Goal: Find specific page/section: Find specific page/section

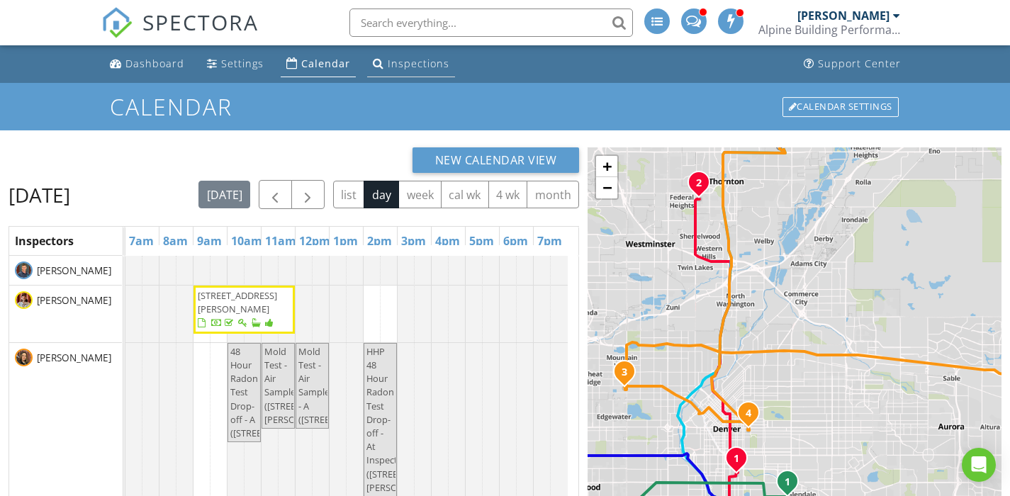
click at [405, 63] on div "Inspections" at bounding box center [419, 63] width 62 height 13
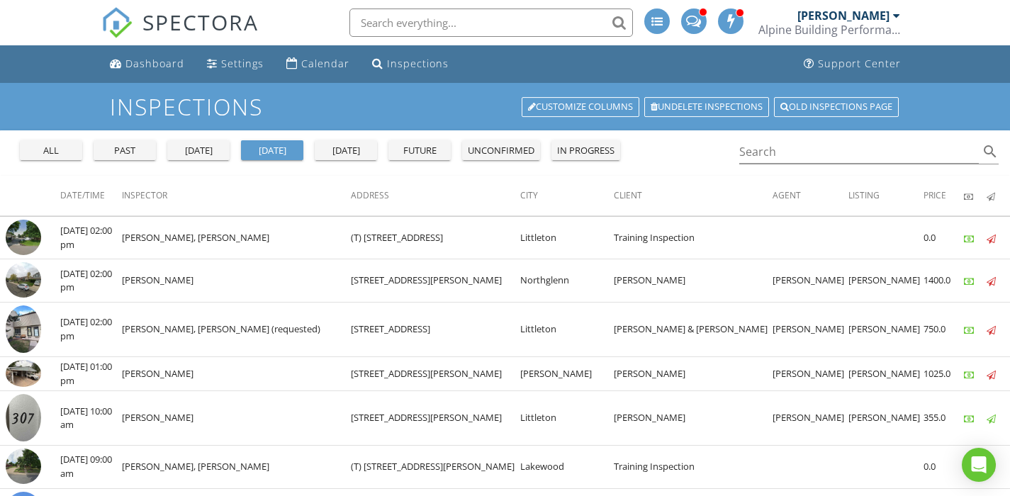
click at [115, 152] on div "past" at bounding box center [124, 151] width 51 height 14
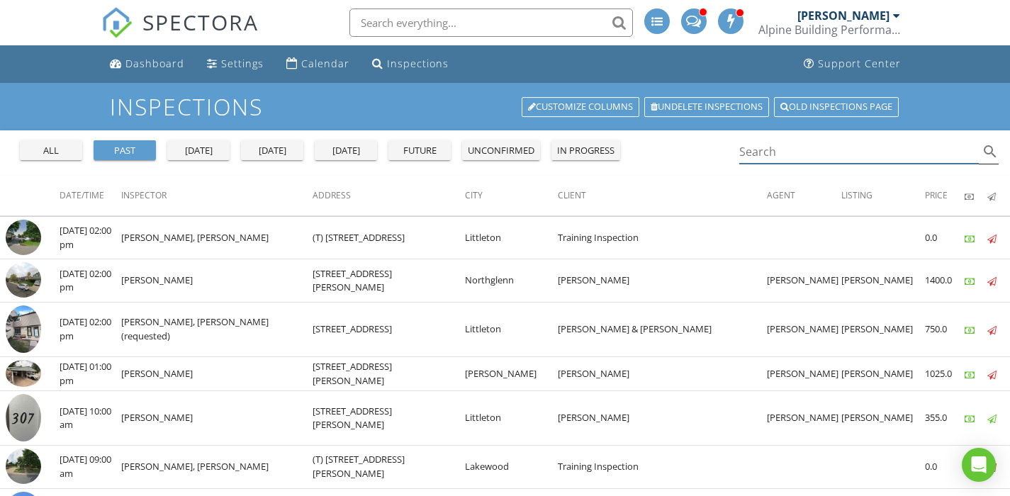
click at [756, 153] on input "Search" at bounding box center [859, 151] width 240 height 23
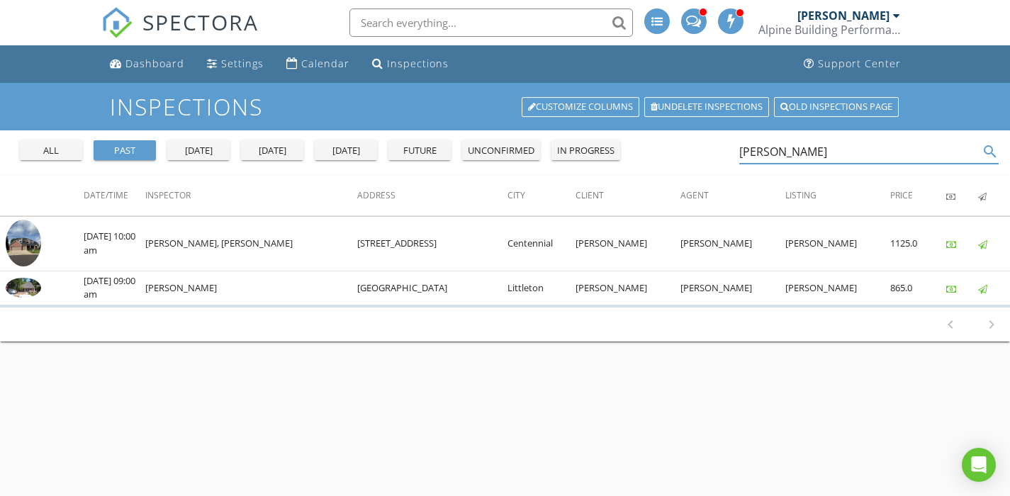
type input "lopina"
click at [310, 63] on div "Calendar" at bounding box center [325, 63] width 48 height 13
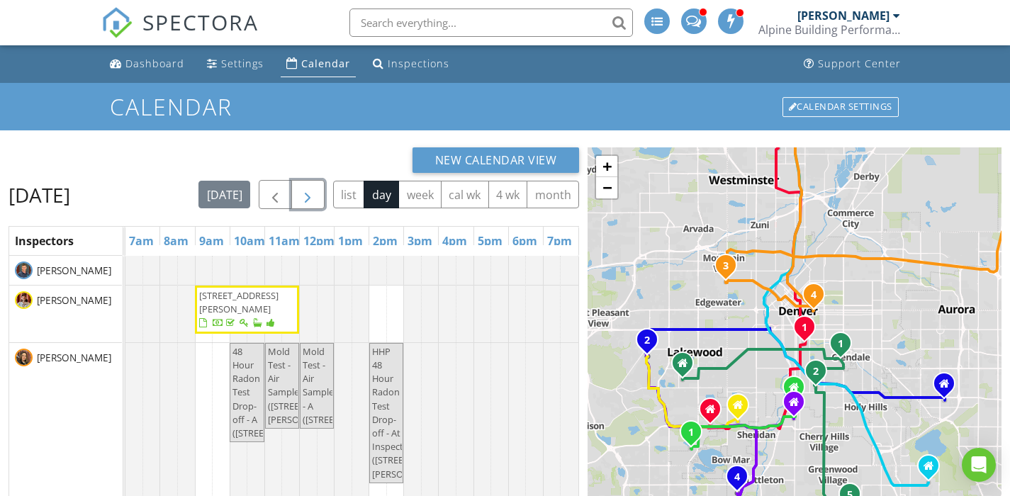
click at [316, 188] on span "button" at bounding box center [307, 194] width 17 height 17
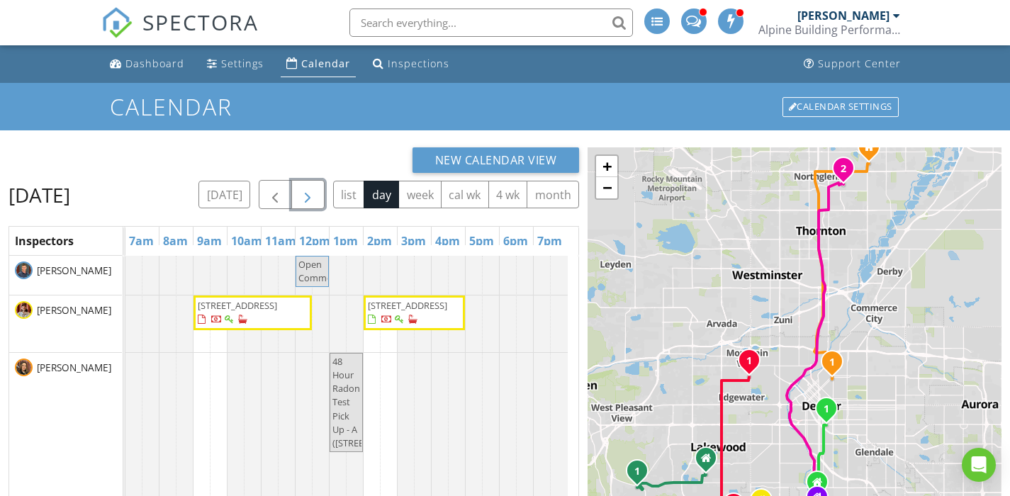
click at [316, 193] on span "button" at bounding box center [307, 194] width 17 height 17
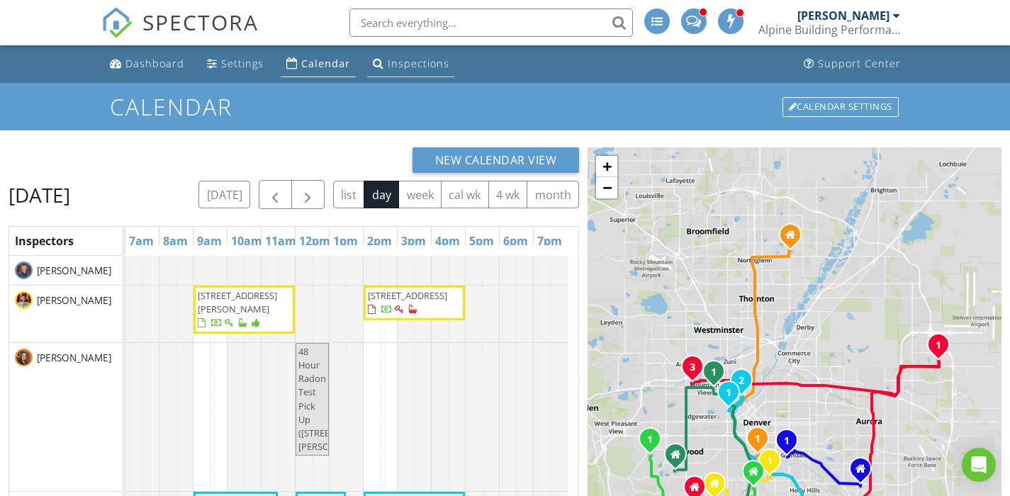
click at [415, 64] on div "Inspections" at bounding box center [419, 63] width 62 height 13
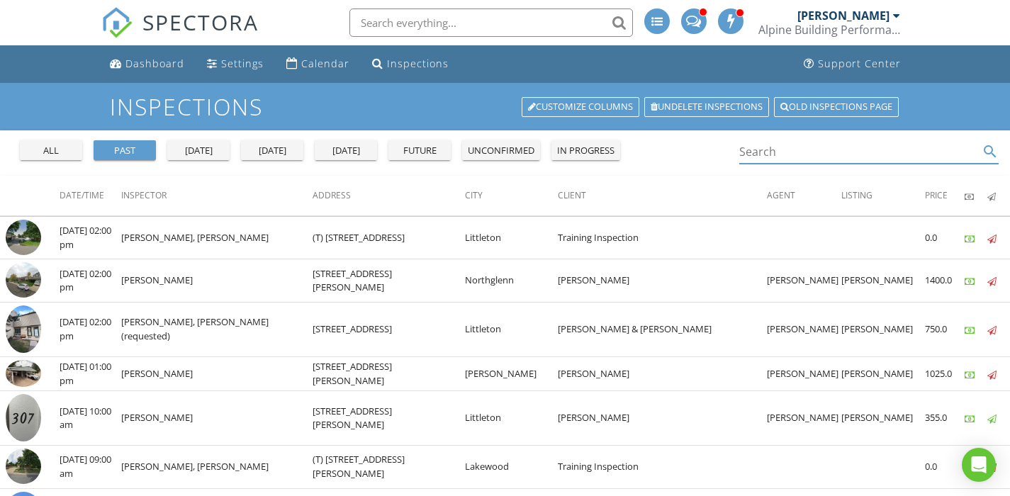
click at [770, 153] on input "Search" at bounding box center [859, 151] width 240 height 23
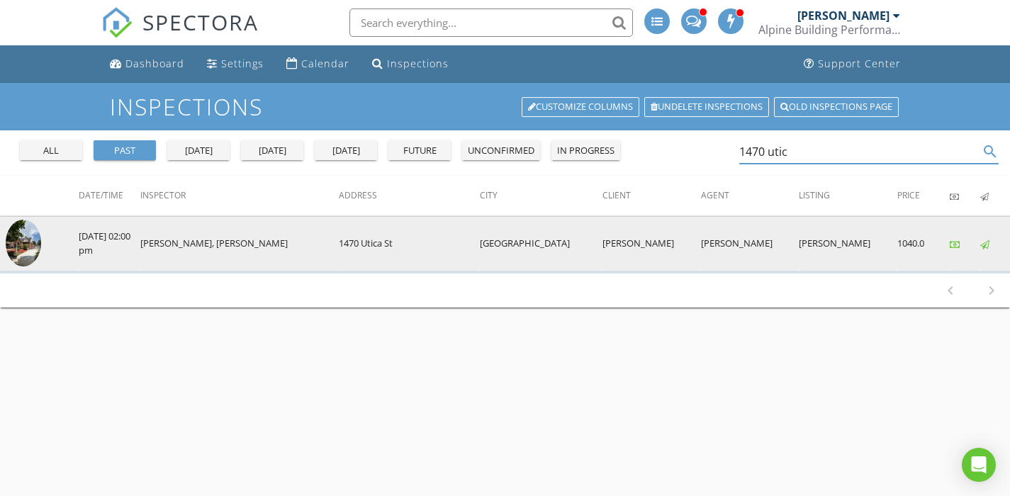
type input "1470 utic"
click at [25, 247] on img at bounding box center [23, 243] width 35 height 47
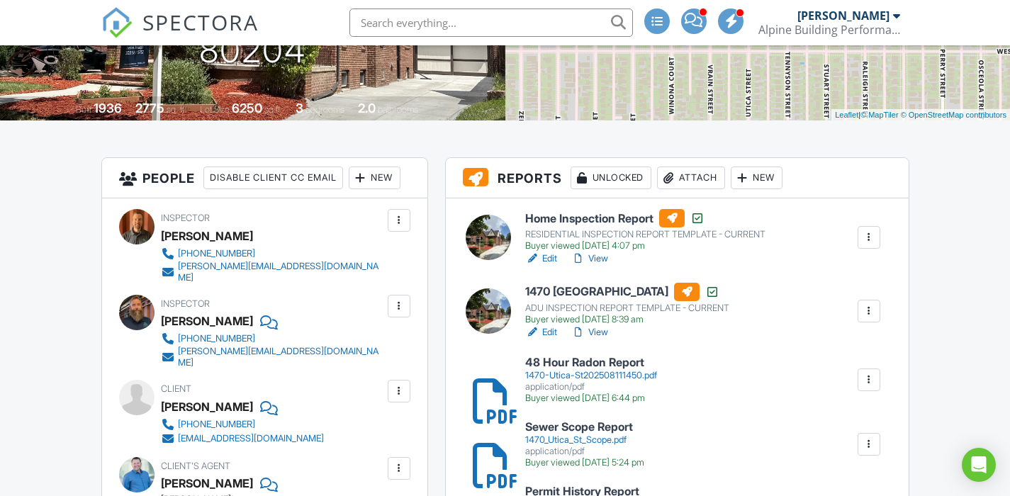
scroll to position [322, 0]
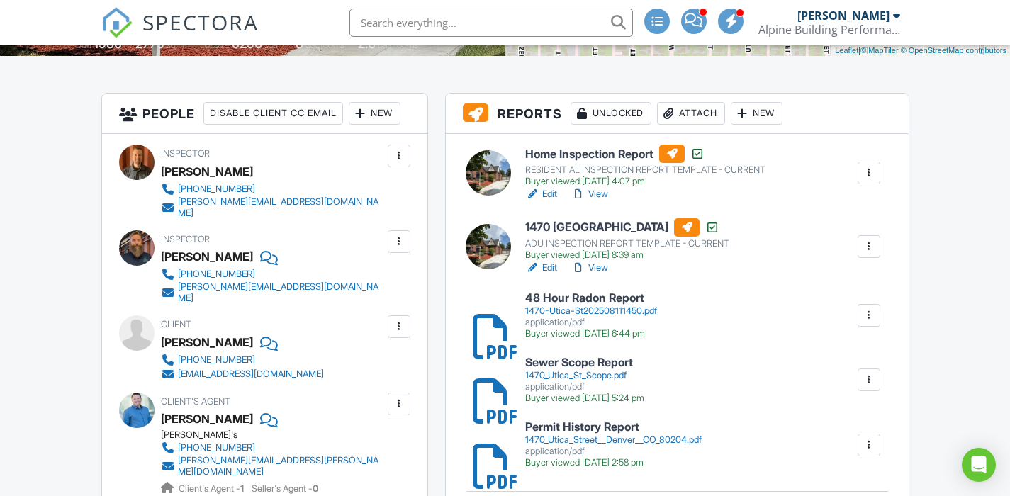
click at [590, 311] on div "1470-Utica-St202508111450.pdf" at bounding box center [591, 310] width 132 height 11
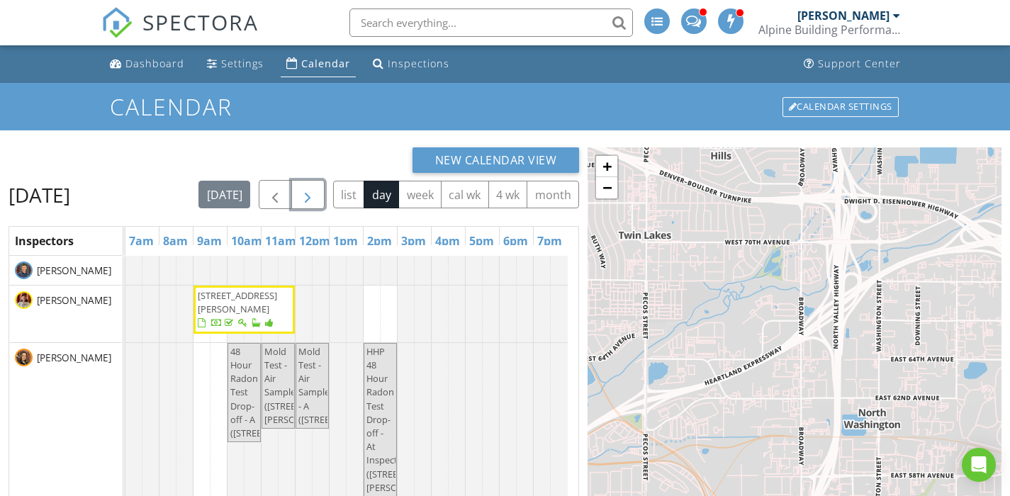
click at [316, 191] on span "button" at bounding box center [307, 194] width 17 height 17
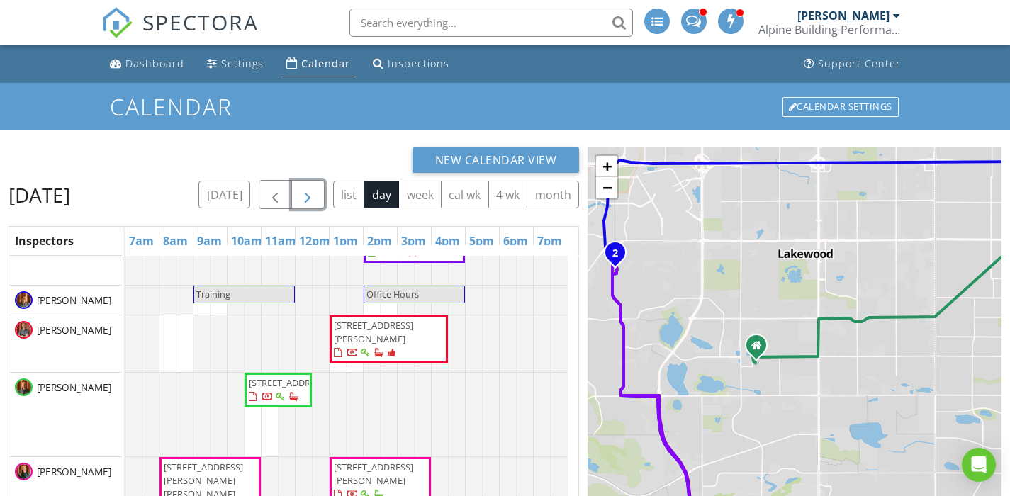
scroll to position [43, 0]
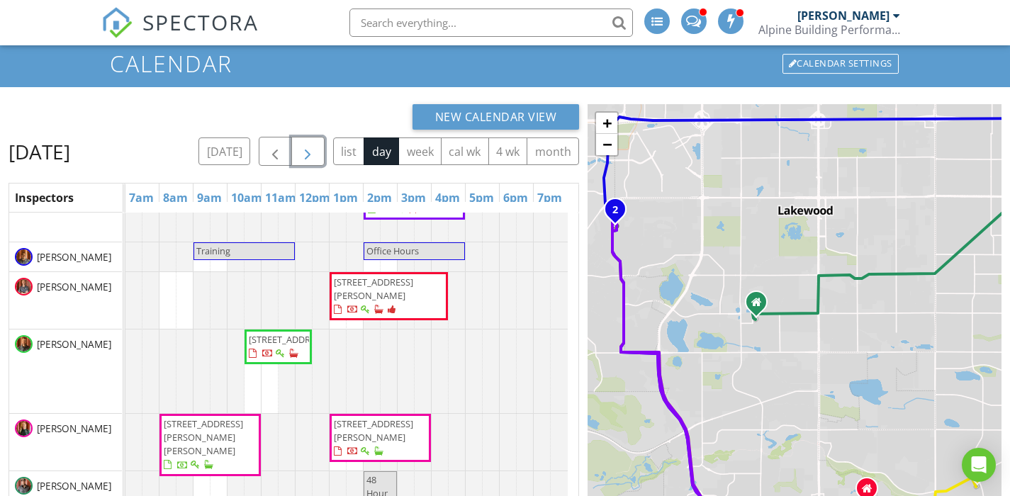
click at [285, 349] on span "551 N Pearl St 207, Denver 80203" at bounding box center [278, 347] width 62 height 28
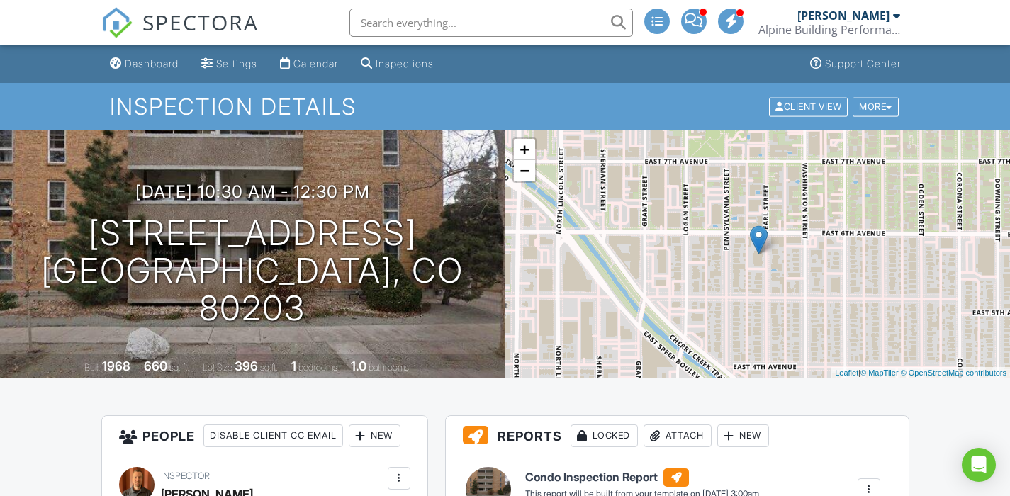
click at [325, 60] on div "Calendar" at bounding box center [315, 63] width 45 height 12
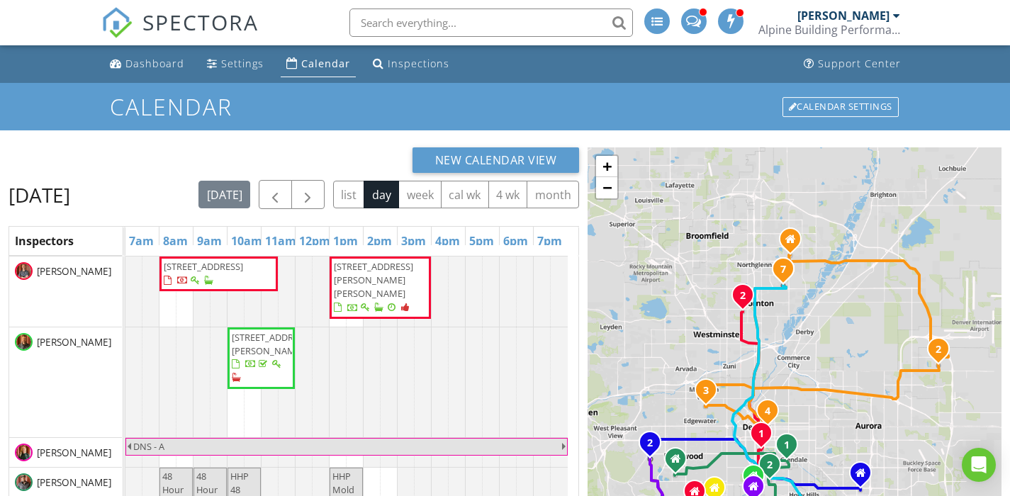
click at [271, 380] on span "[STREET_ADDRESS][PERSON_NAME]" at bounding box center [261, 358] width 62 height 55
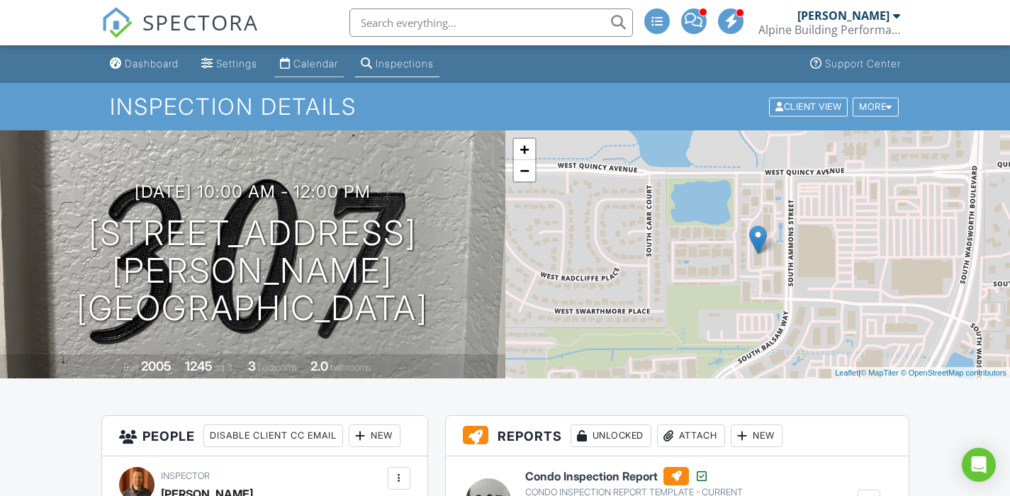
click at [320, 57] on div "Calendar" at bounding box center [315, 63] width 45 height 12
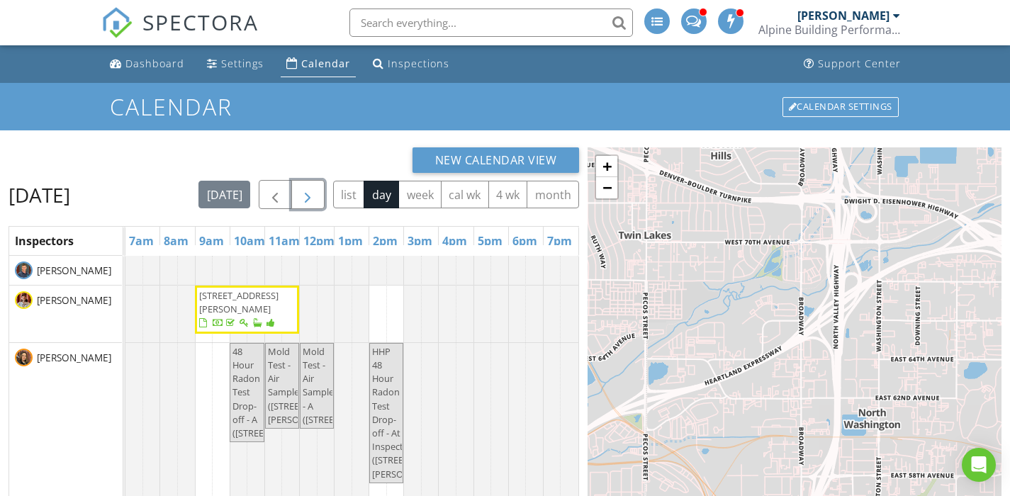
click at [316, 189] on span "button" at bounding box center [307, 194] width 17 height 17
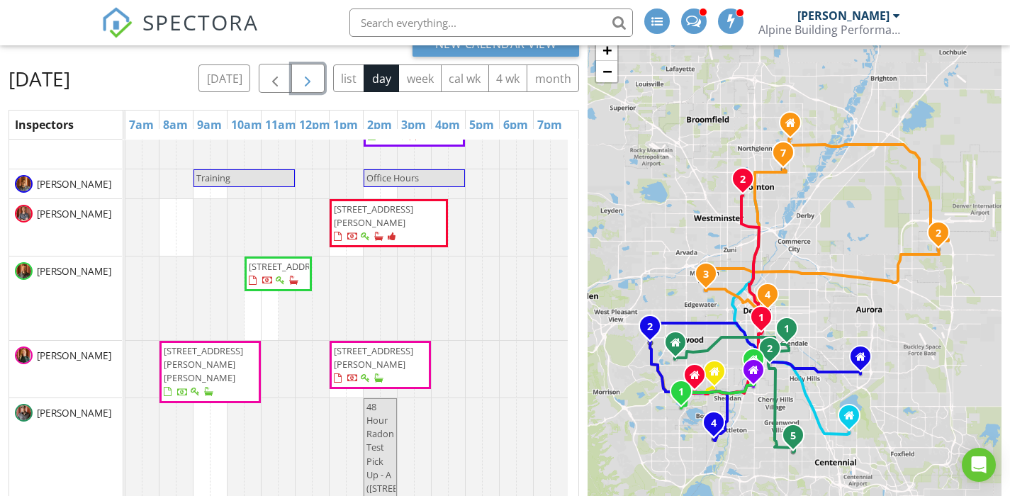
scroll to position [117, 0]
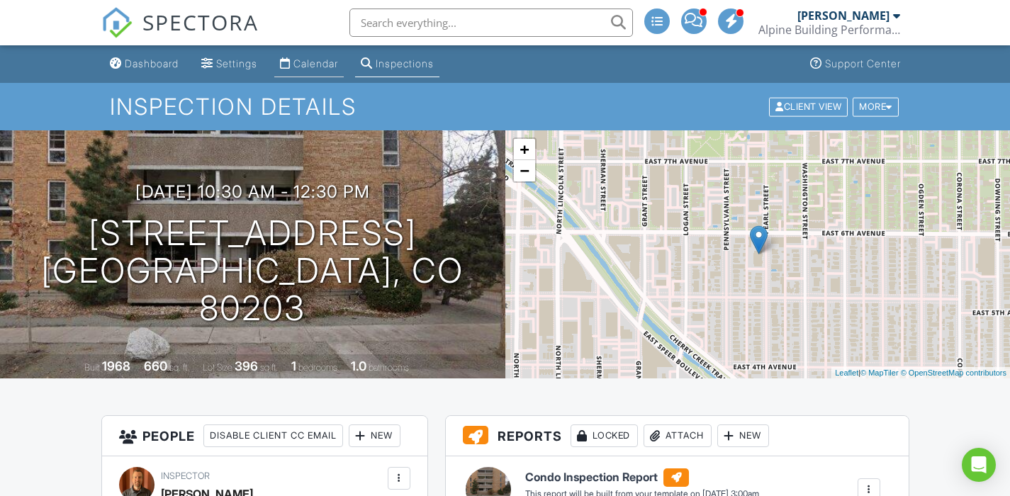
click at [307, 66] on div "Calendar" at bounding box center [315, 63] width 45 height 12
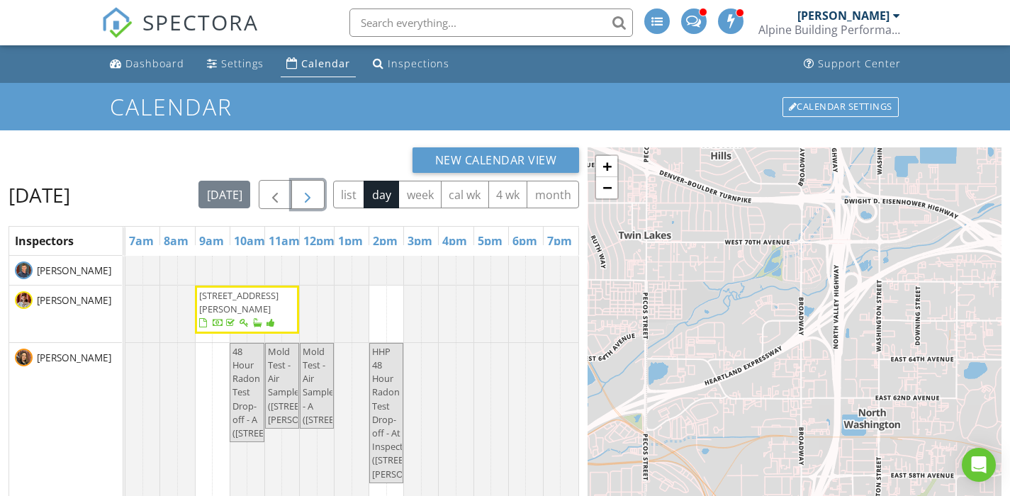
click at [316, 188] on span "button" at bounding box center [307, 194] width 17 height 17
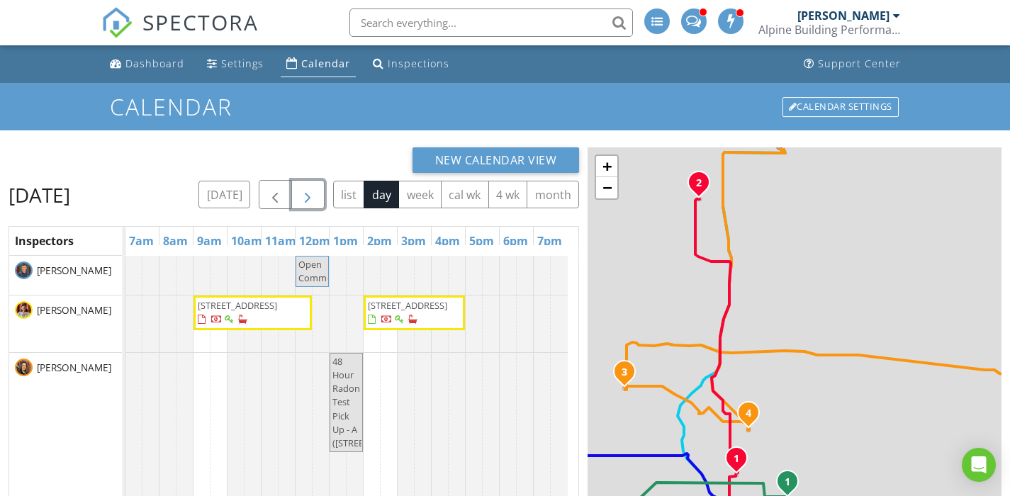
click at [316, 191] on span "button" at bounding box center [307, 194] width 17 height 17
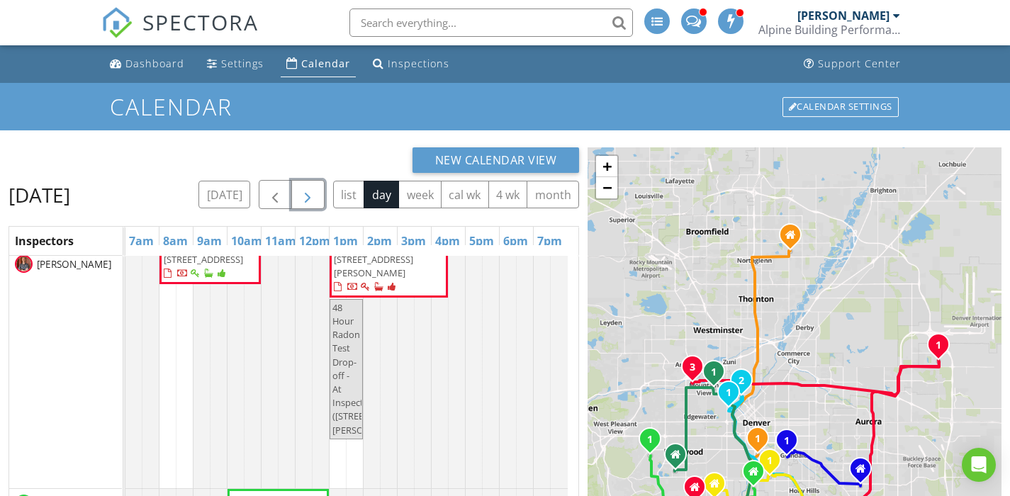
scroll to position [485, 0]
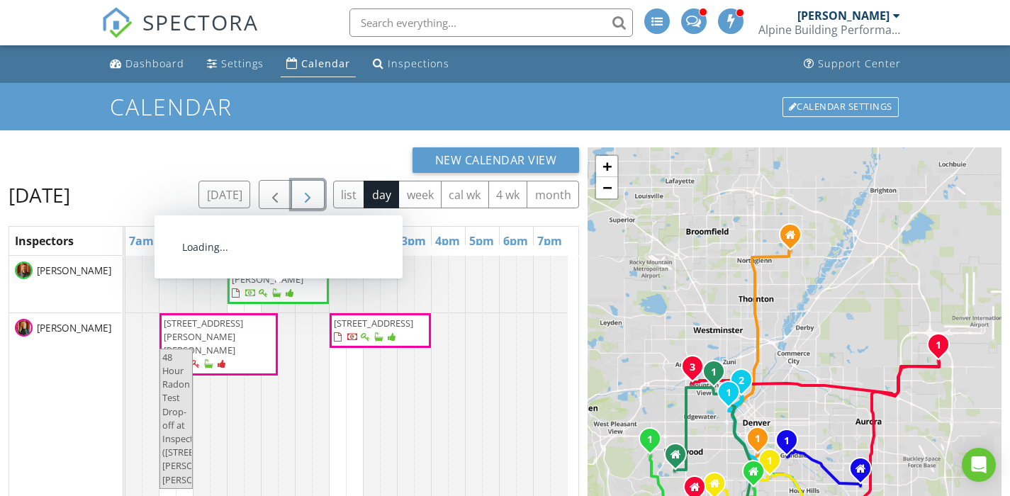
click at [259, 286] on span "621 S Taft St , Lakewood 80228" at bounding box center [271, 272] width 79 height 26
